Goal: Task Accomplishment & Management: Use online tool/utility

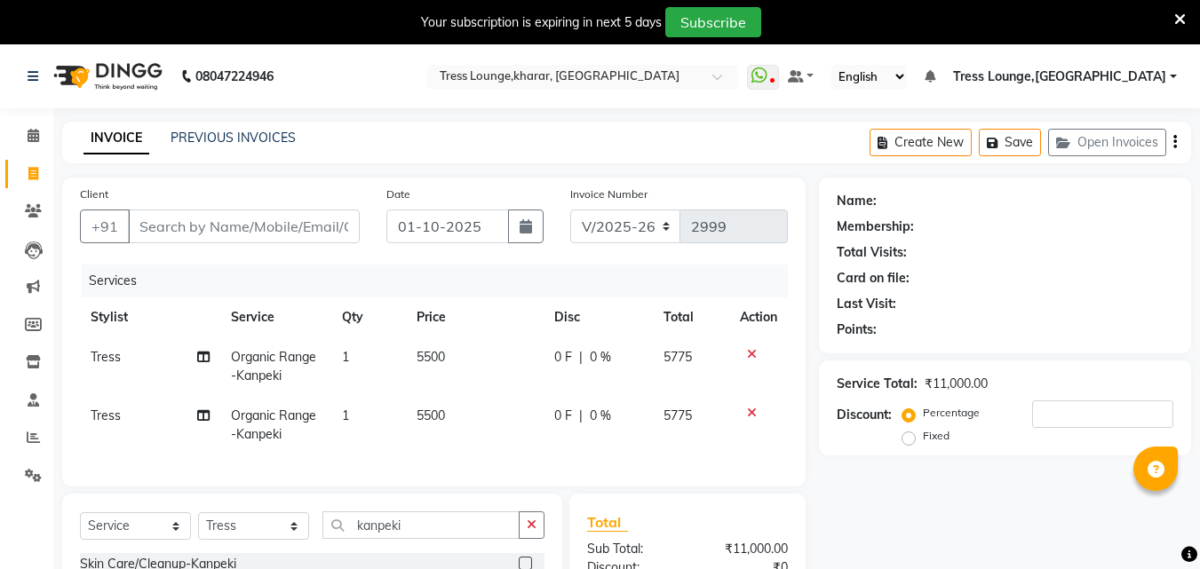
select select "7078"
select select "service"
select select "71054"
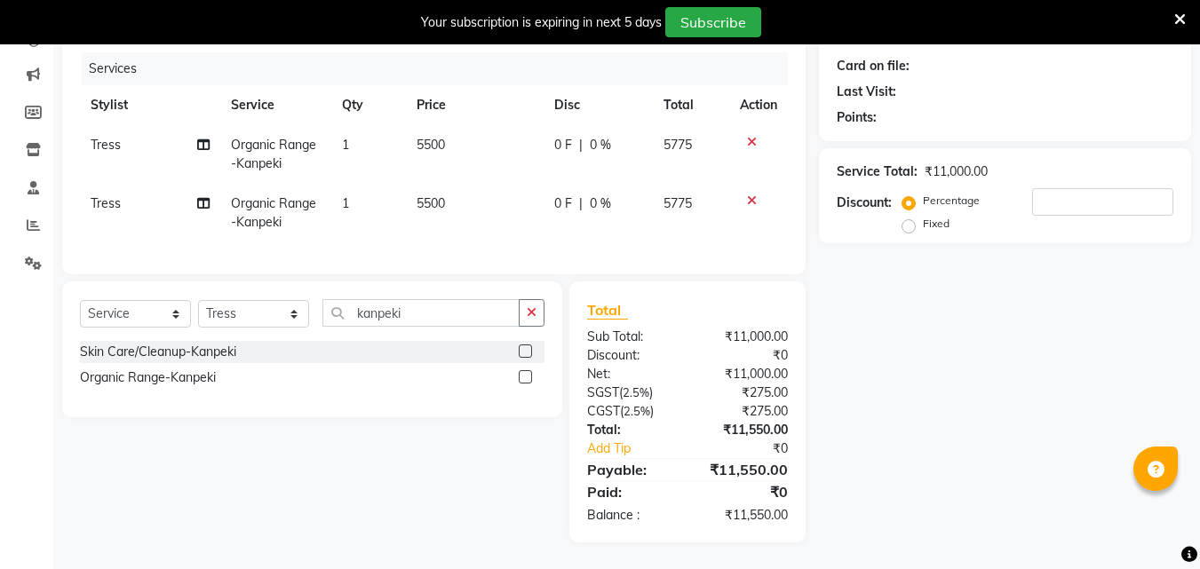
scroll to position [0, 13]
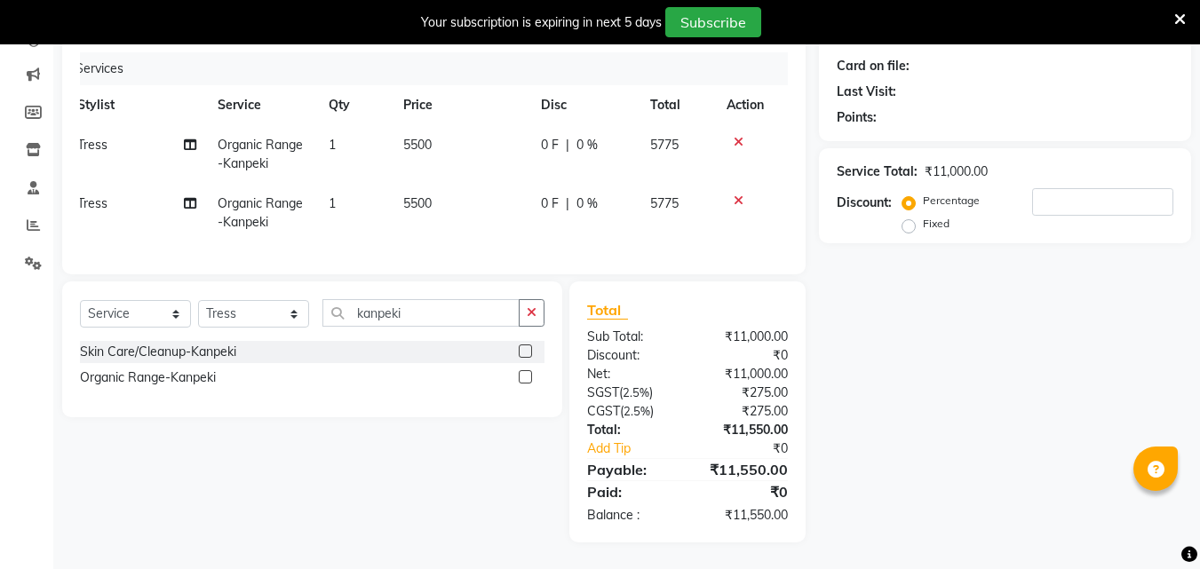
click at [736, 136] on icon at bounding box center [739, 142] width 10 height 12
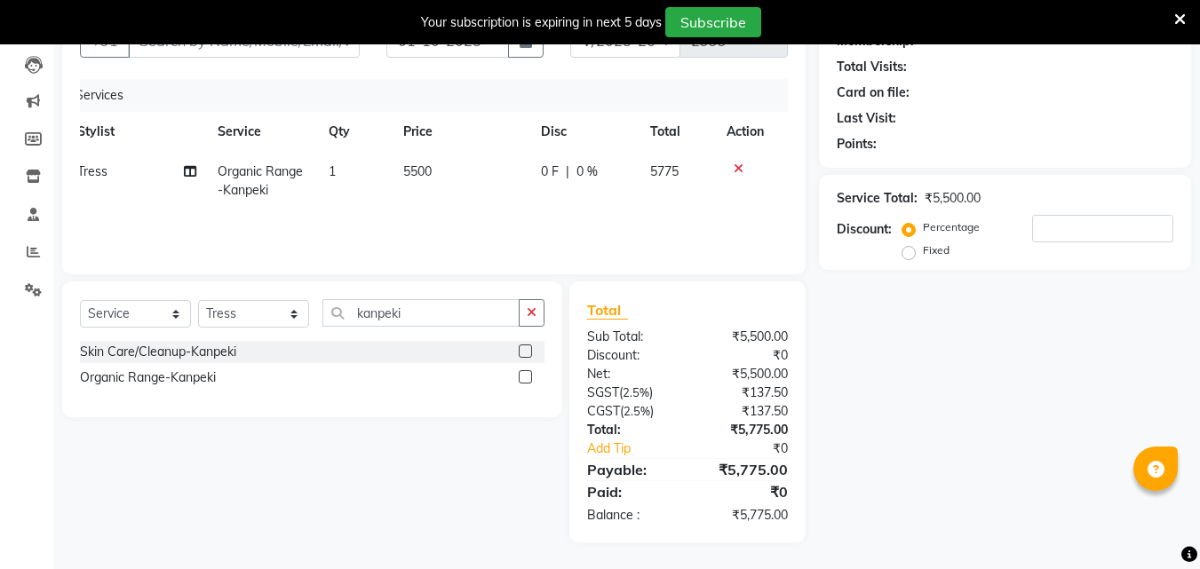
scroll to position [186, 0]
click at [739, 165] on icon at bounding box center [739, 169] width 10 height 12
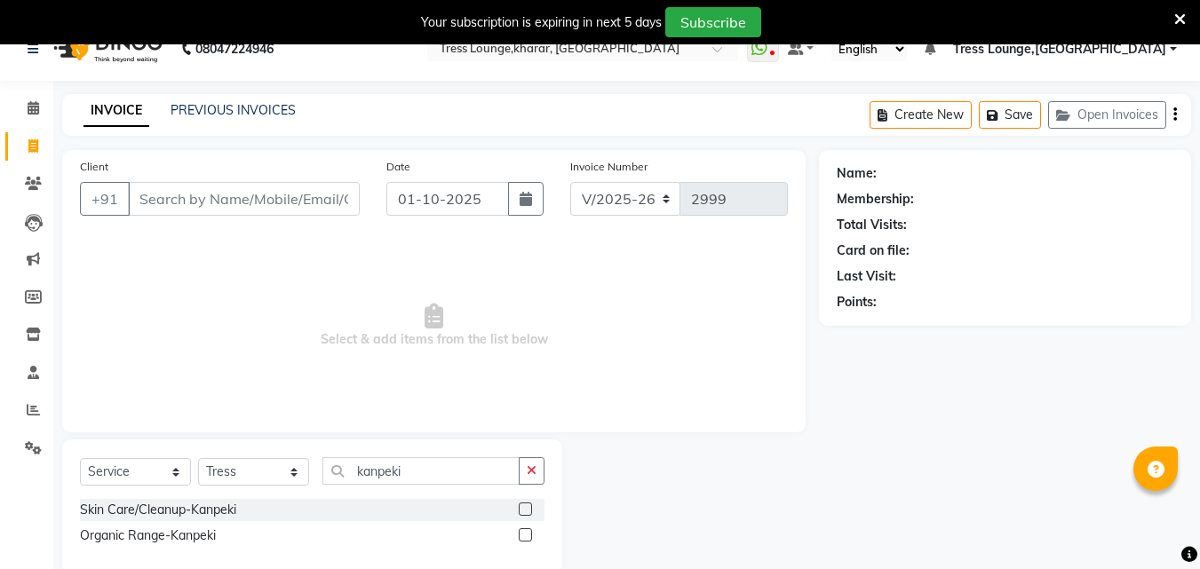
scroll to position [0, 0]
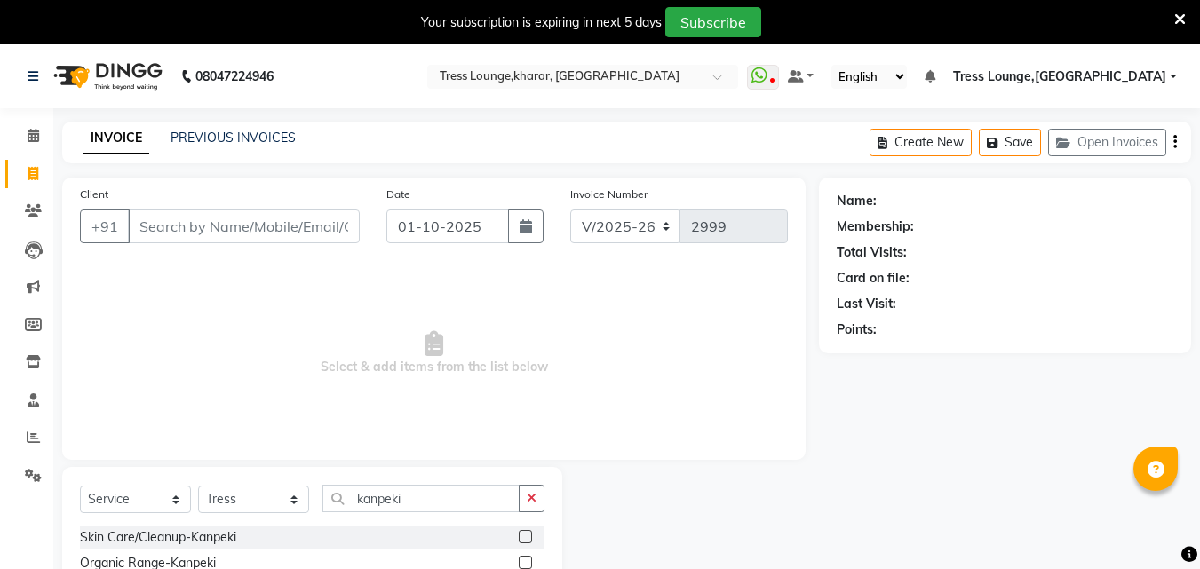
click at [1179, 17] on icon at bounding box center [1180, 20] width 12 height 16
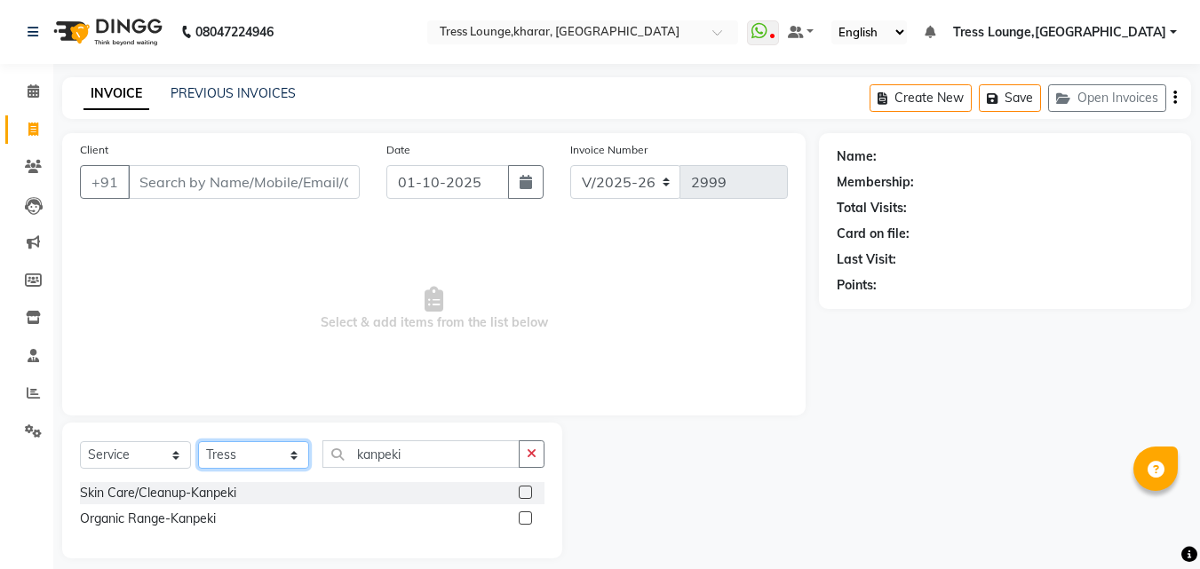
drag, startPoint x: 270, startPoint y: 453, endPoint x: 309, endPoint y: 441, distance: 40.7
click at [270, 453] on select "Select Stylist [PERSON_NAME] [PERSON_NAME] [PERSON_NAME] [PERSON_NAME] Sunny [P…" at bounding box center [253, 455] width 111 height 28
